Goal: Information Seeking & Learning: Learn about a topic

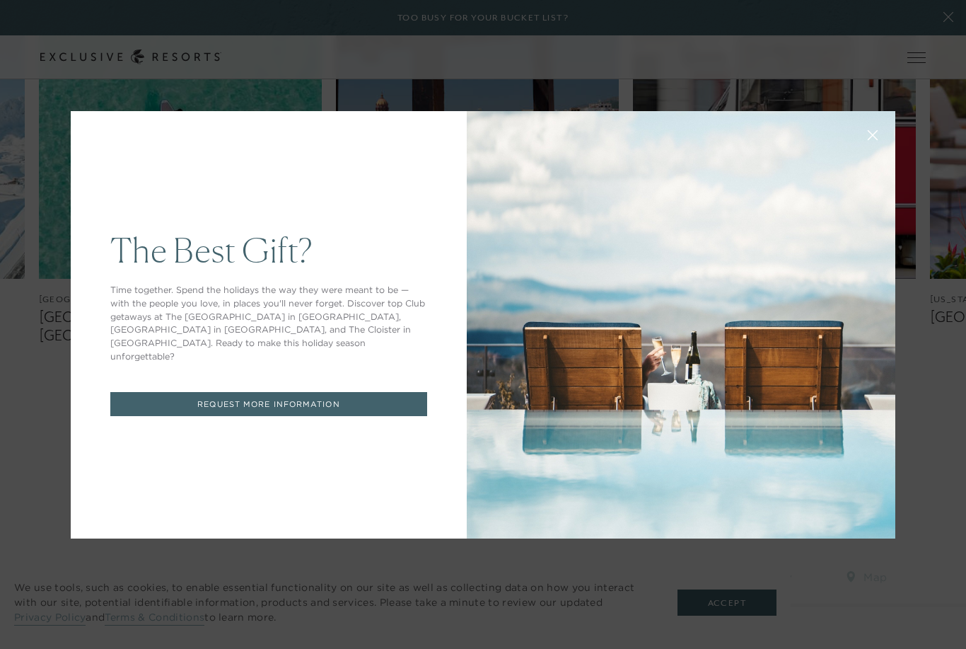
click at [868, 151] on button at bounding box center [873, 134] width 34 height 34
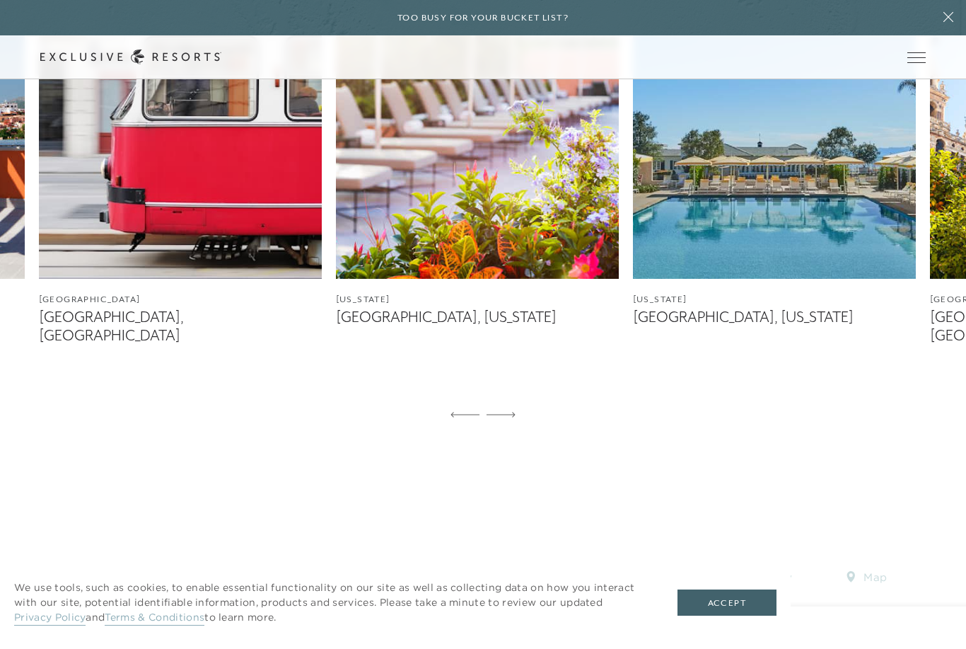
click at [719, 326] on figcaption "[GEOGRAPHIC_DATA], [US_STATE]" at bounding box center [774, 317] width 283 height 18
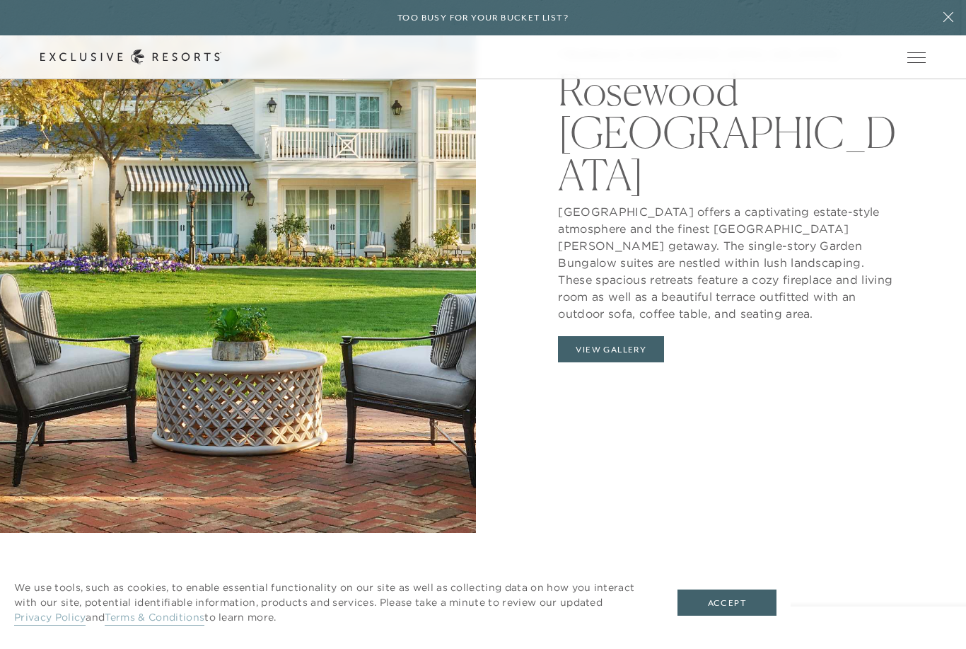
scroll to position [1634, 0]
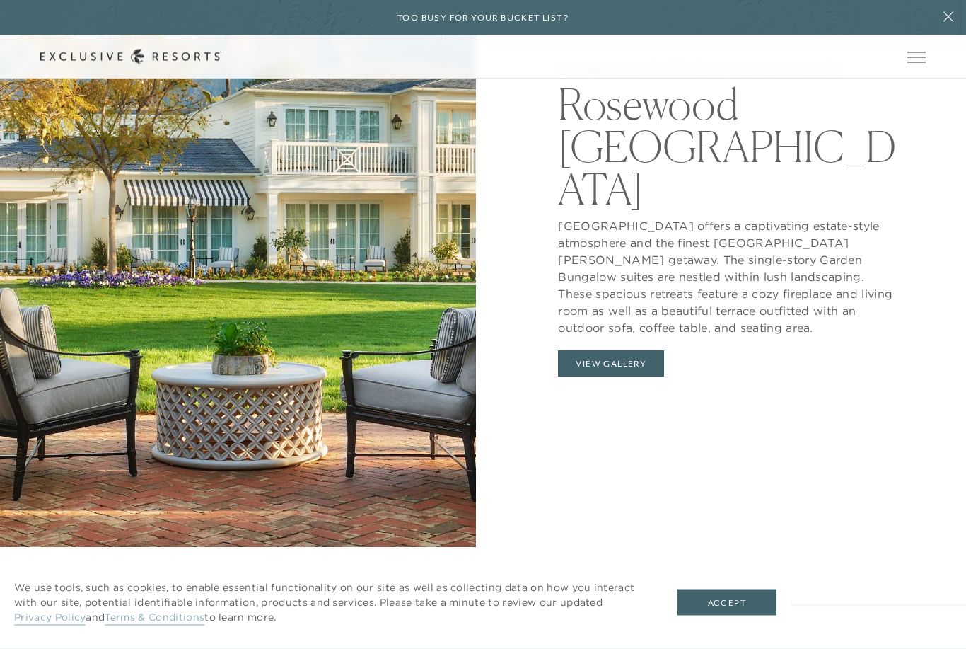
click at [639, 378] on button "View Gallery" at bounding box center [611, 364] width 106 height 27
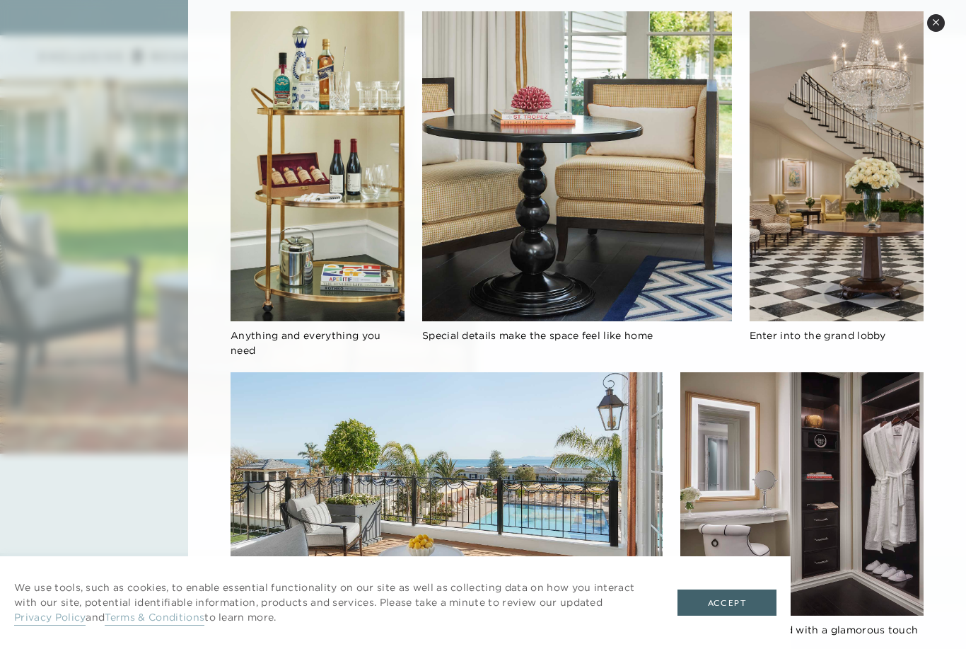
scroll to position [1710, 0]
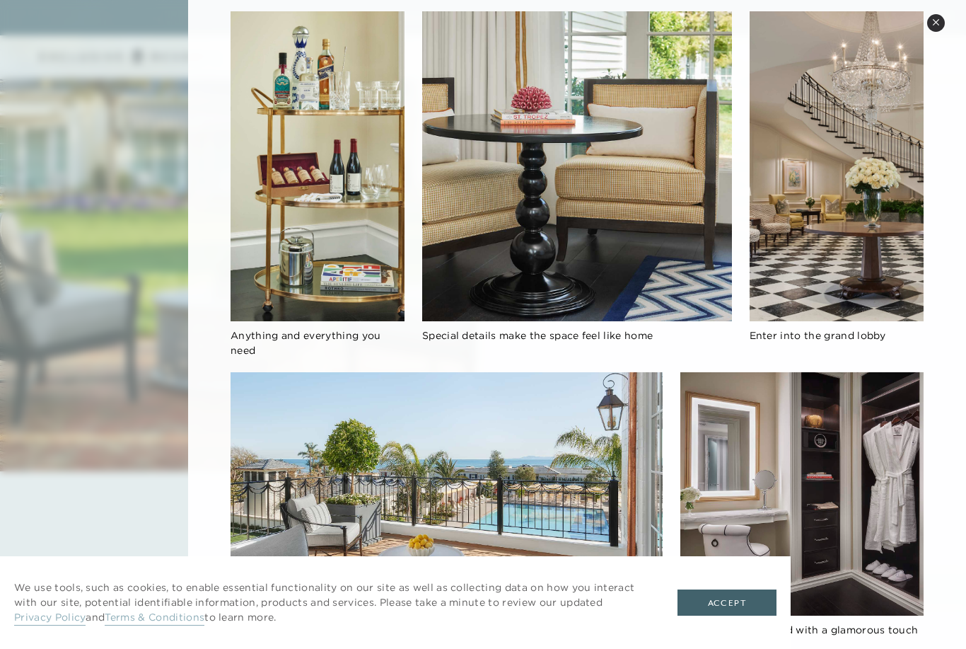
click at [932, 18] on button "Close quickview" at bounding box center [936, 23] width 18 height 18
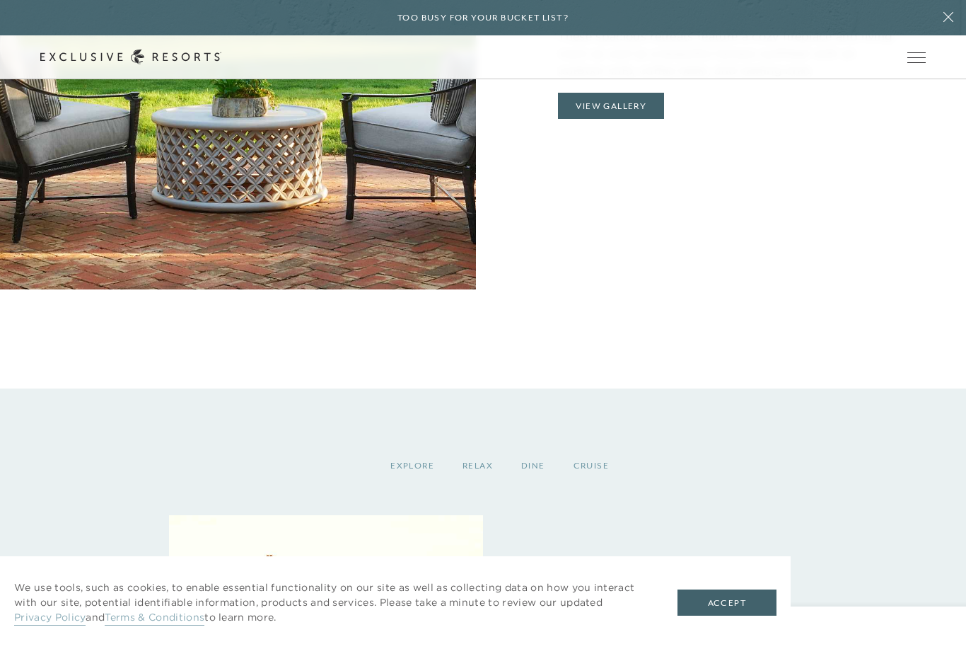
scroll to position [1842, 0]
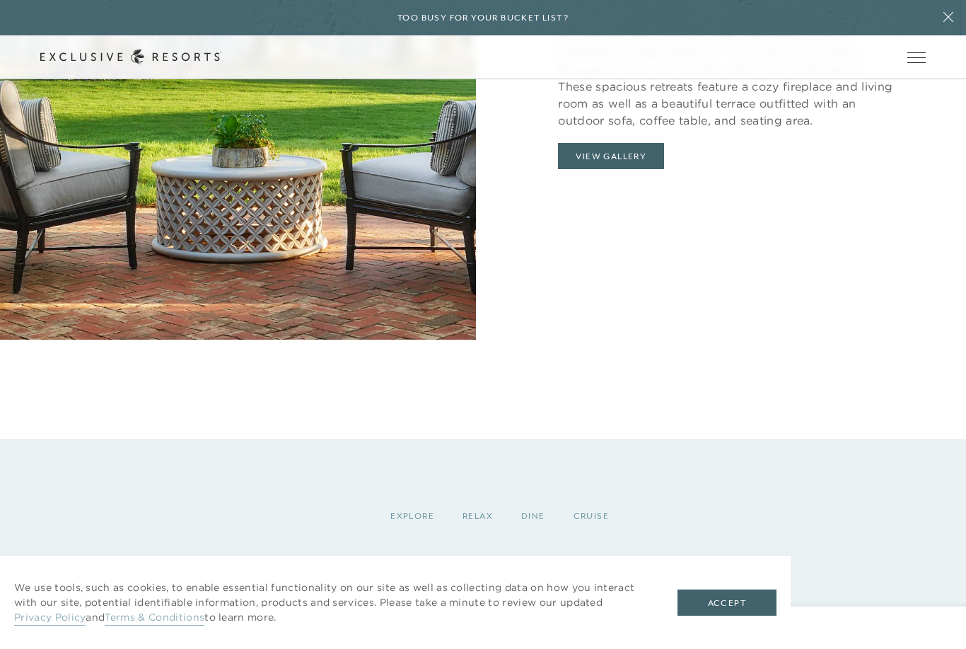
click at [915, 57] on span "Open navigation" at bounding box center [916, 57] width 18 height 10
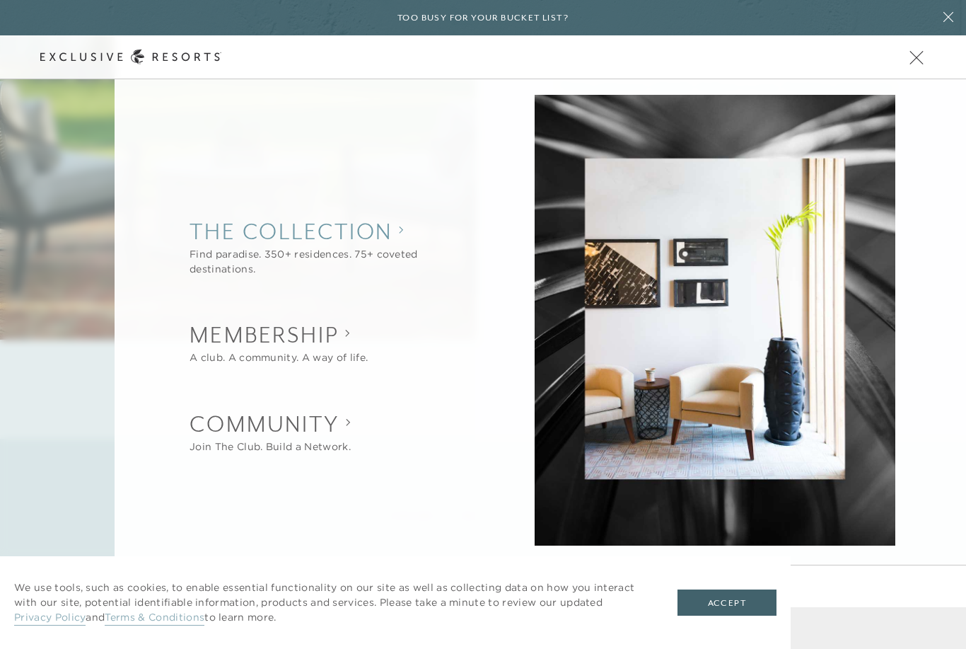
click at [366, 231] on collection "The Collection" at bounding box center [333, 231] width 286 height 31
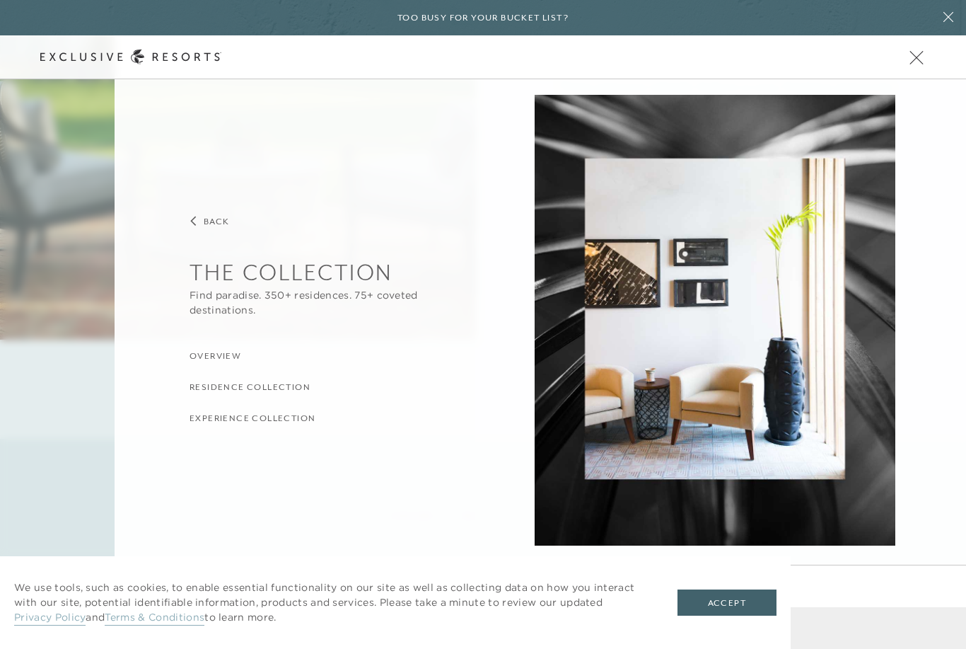
click at [296, 384] on h3 "Residence Collection" at bounding box center [250, 386] width 121 height 13
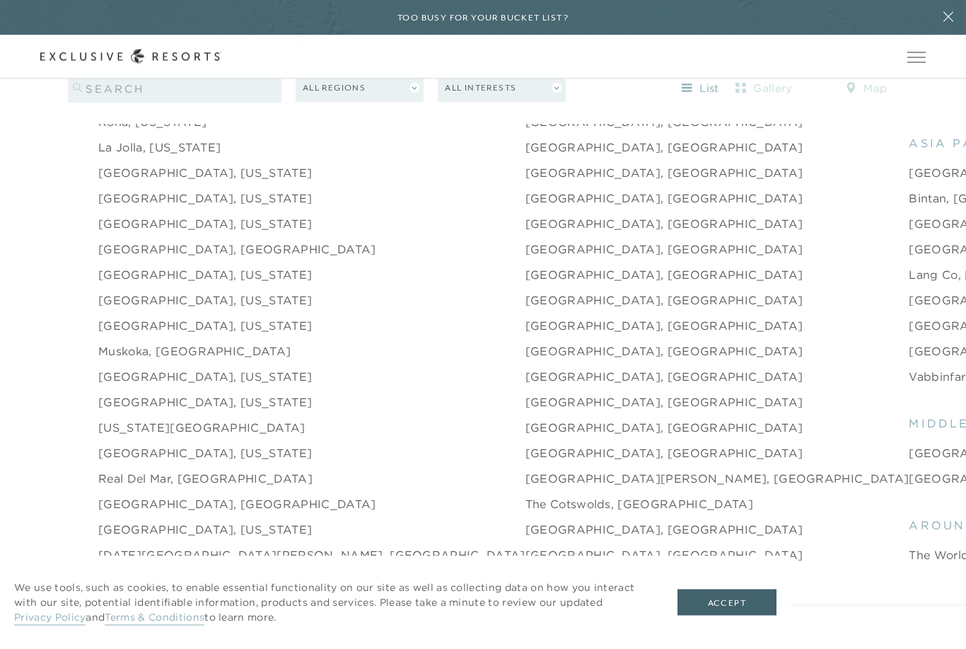
scroll to position [1948, 0]
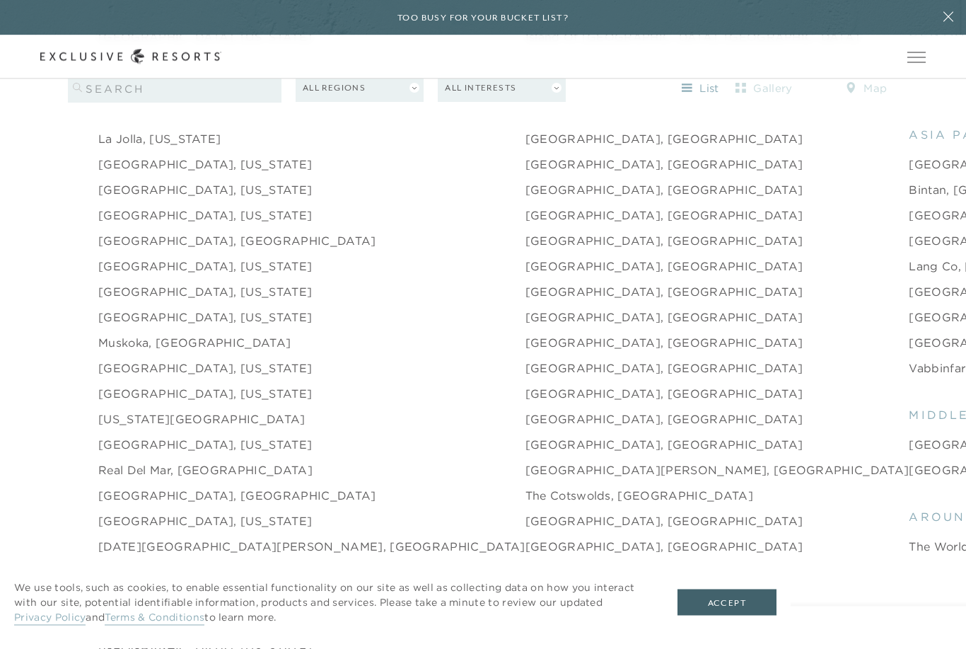
click at [198, 148] on link "La Jolla, [US_STATE]" at bounding box center [159, 139] width 122 height 17
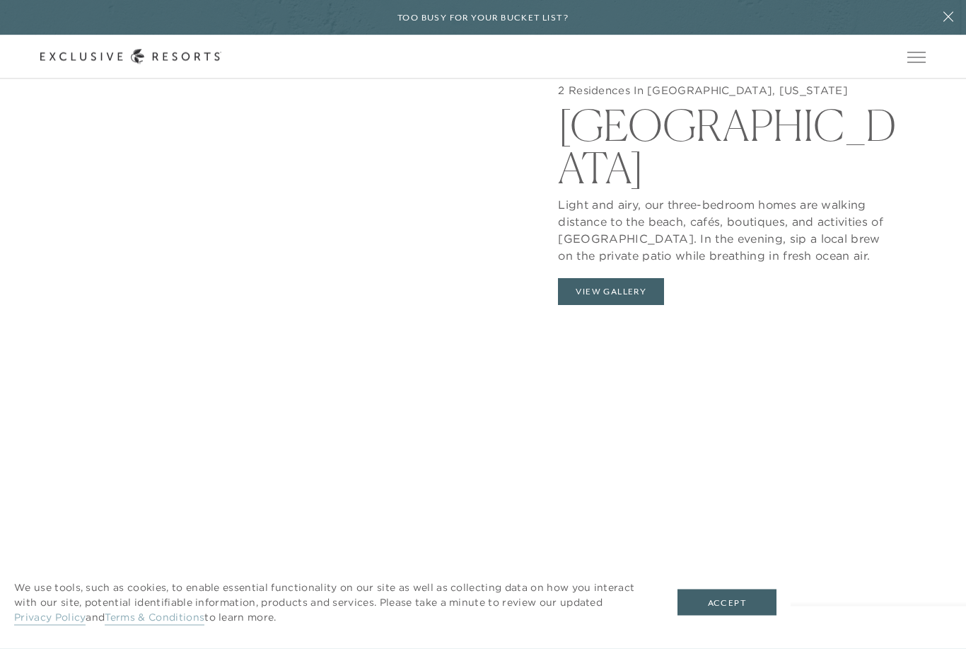
scroll to position [1600, 0]
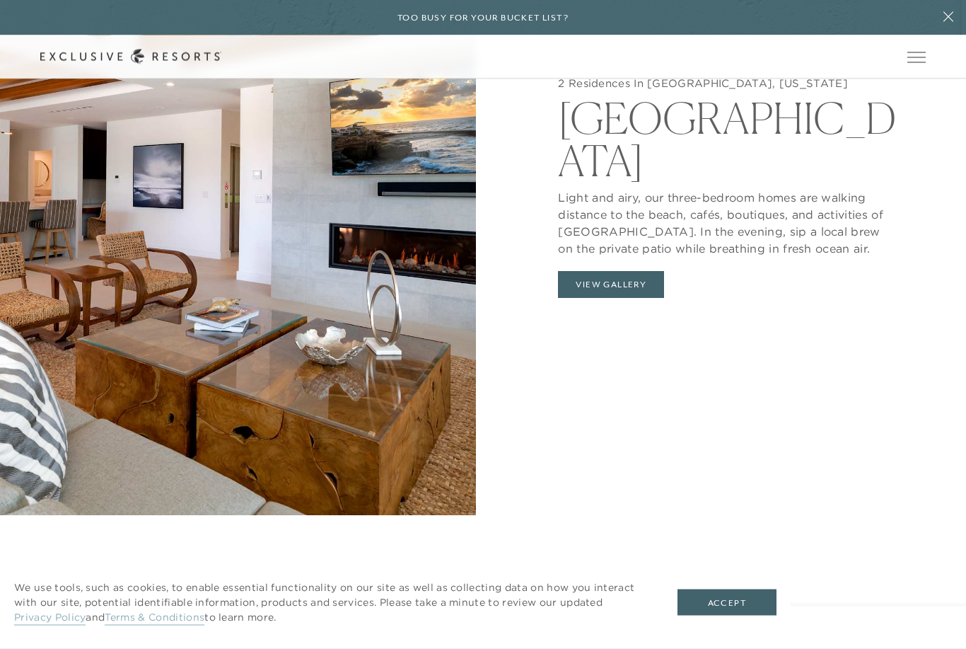
click at [639, 298] on button "View Gallery" at bounding box center [611, 285] width 106 height 27
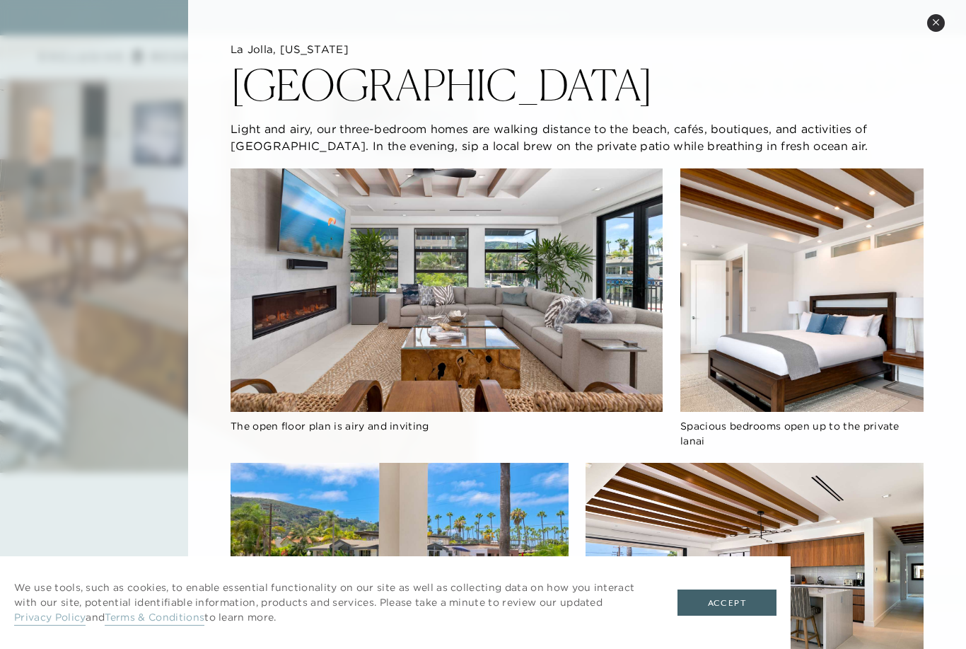
scroll to position [1646, 0]
